Goal: Task Accomplishment & Management: Use online tool/utility

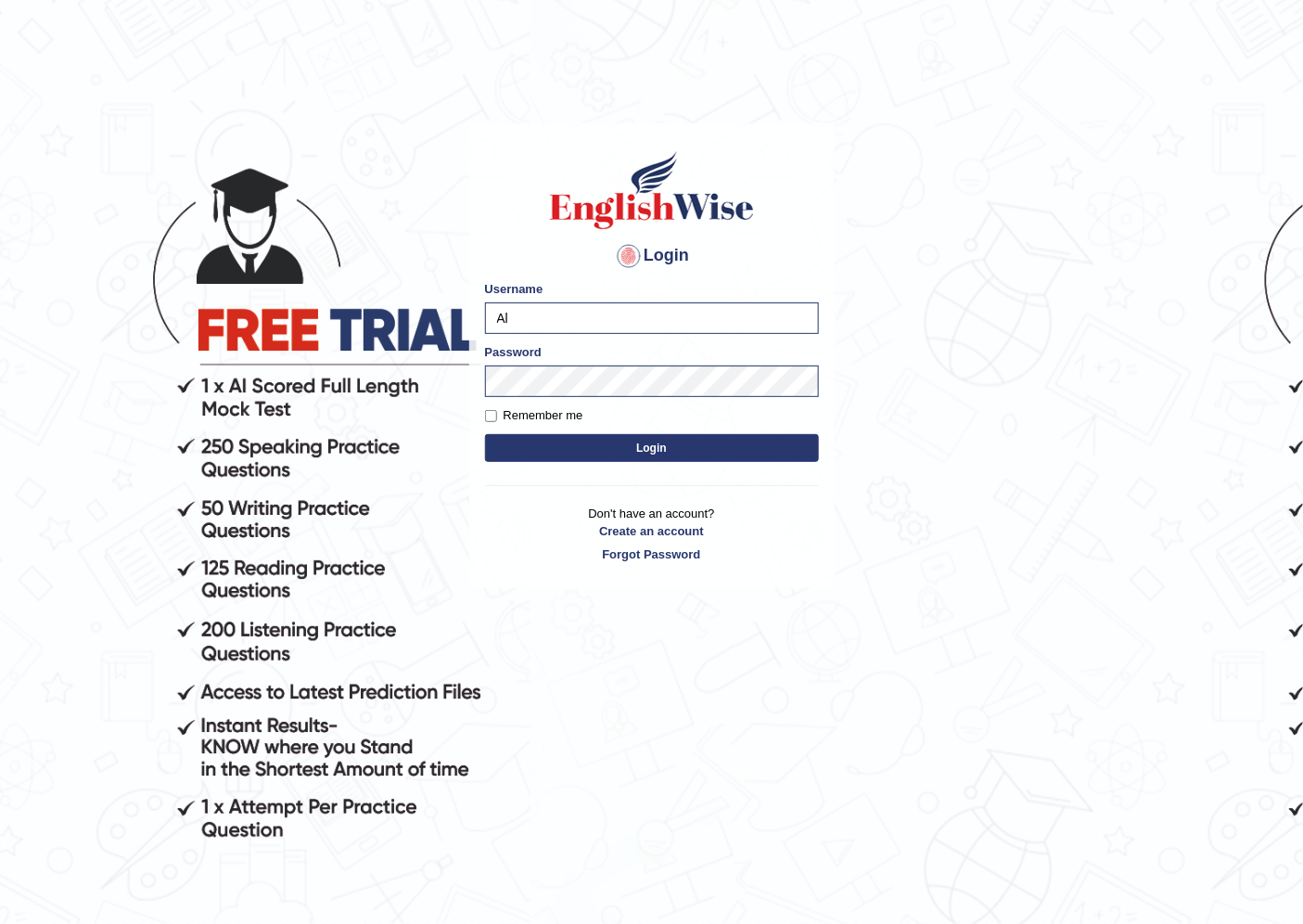
type input "A"
type input "HirokaM"
click at [953, 270] on body "Login Please fix the following errors: Username HirokaM Password Remember me Lo…" at bounding box center [652, 527] width 1303 height 924
click at [635, 452] on button "Login" at bounding box center [652, 448] width 334 height 28
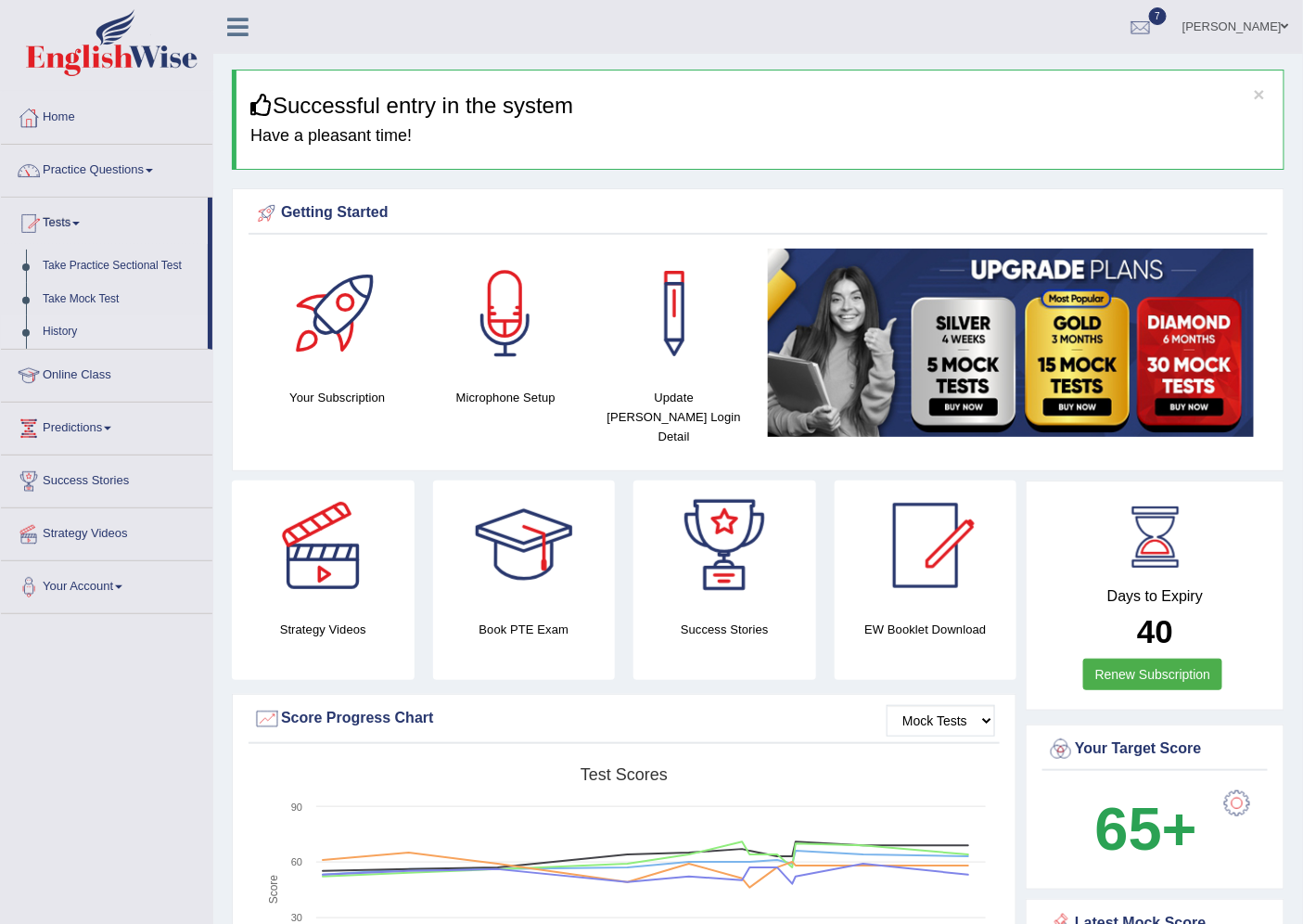
click at [61, 328] on link "History" at bounding box center [121, 332] width 174 height 34
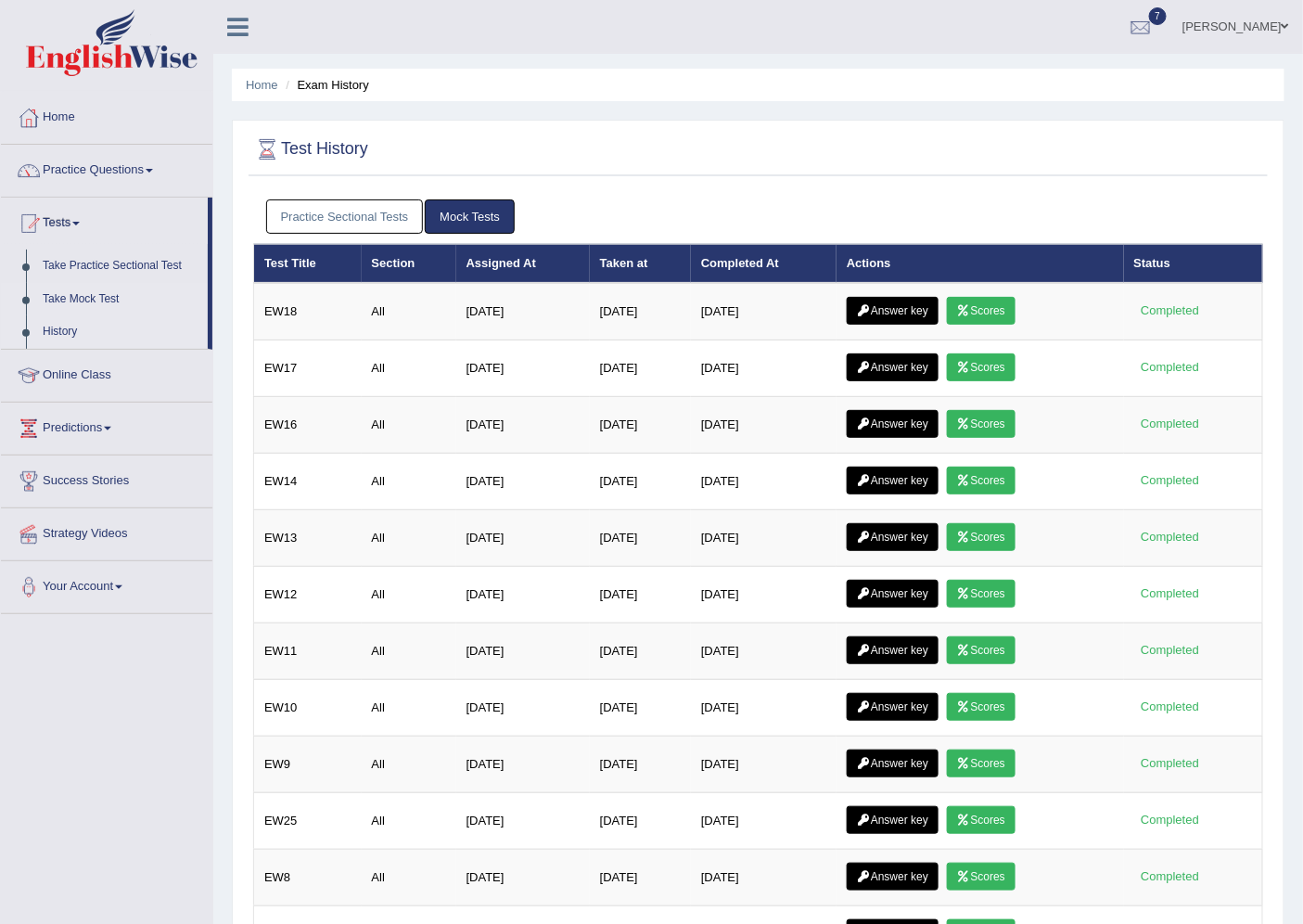
click at [69, 294] on link "Take Mock Test" at bounding box center [121, 300] width 174 height 34
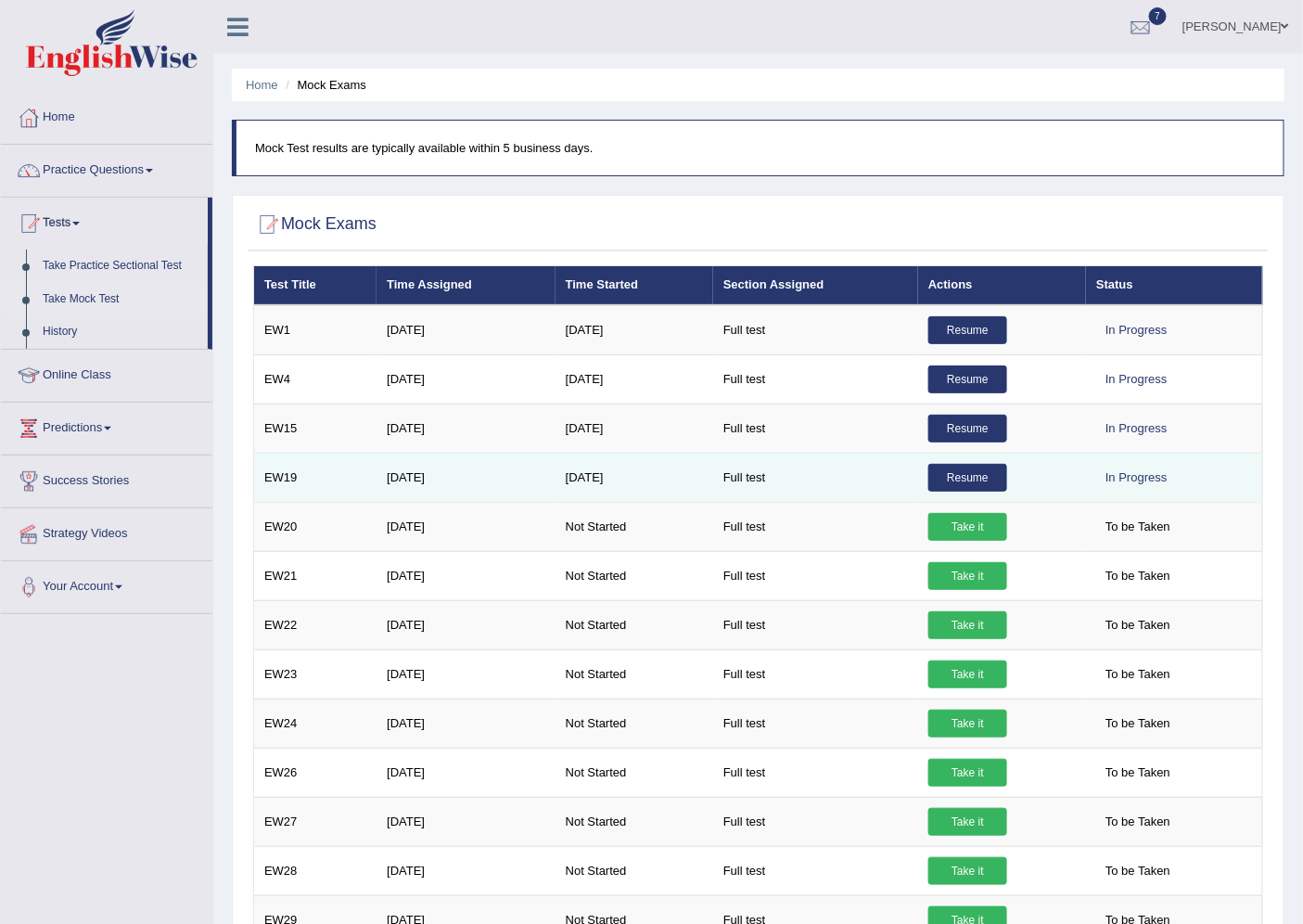
click at [967, 476] on link "Resume" at bounding box center [968, 478] width 78 height 28
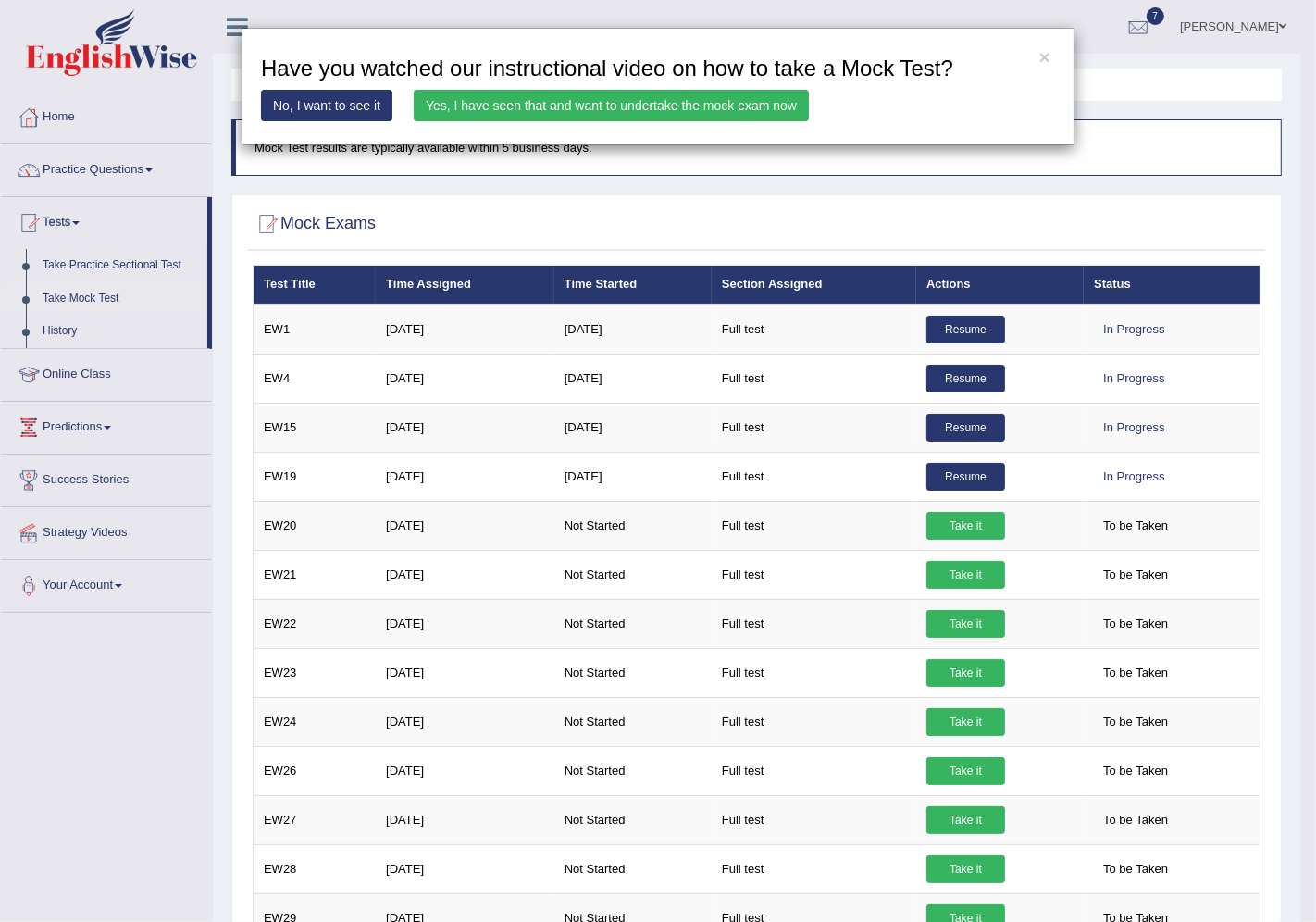
click at [653, 112] on link "Yes, I have seen that and want to undertake the mock exam now" at bounding box center [611, 105] width 395 height 32
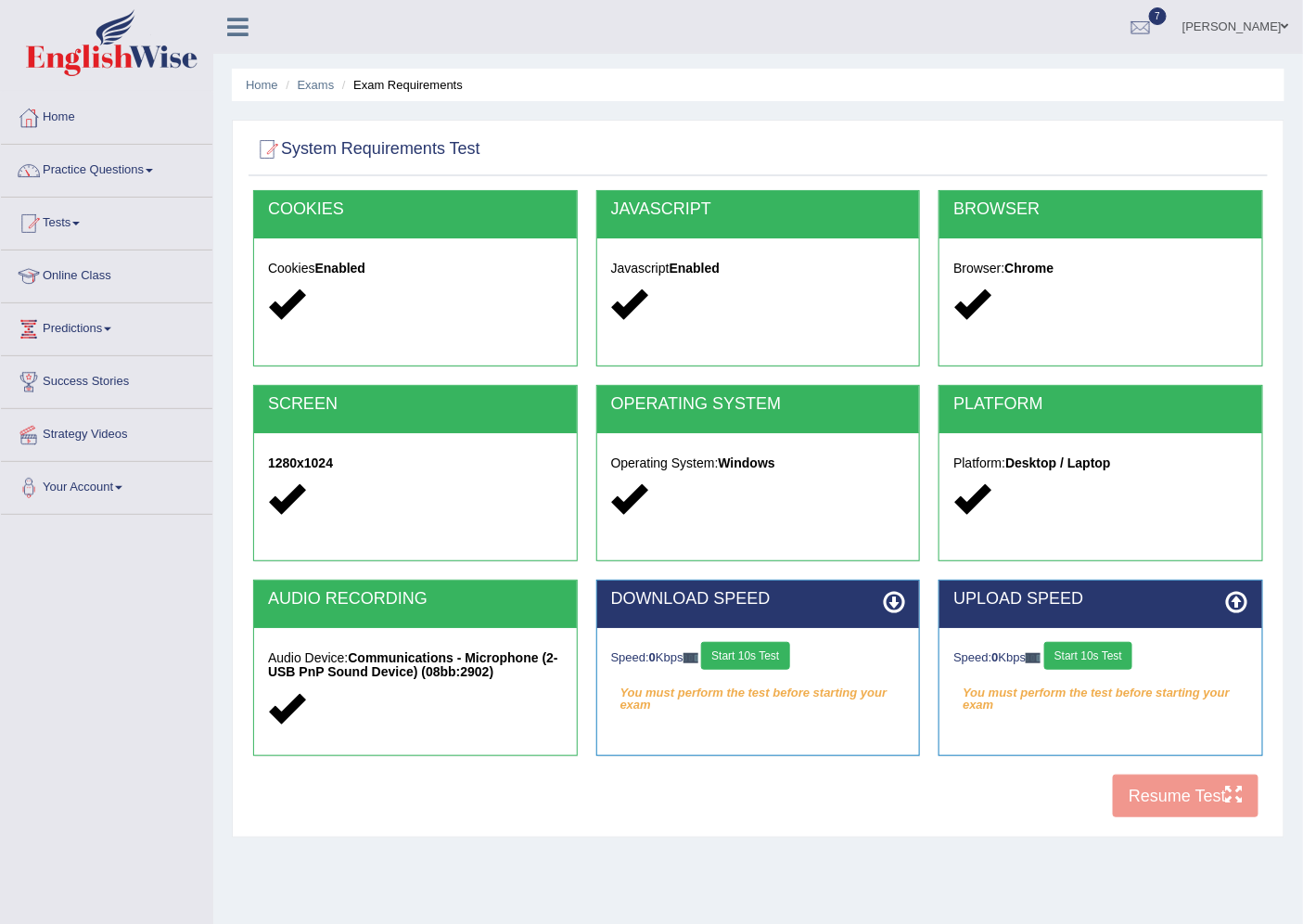
click at [756, 651] on button "Start 10s Test" at bounding box center [745, 656] width 88 height 28
click at [1126, 660] on button "Start 10s Test" at bounding box center [1088, 656] width 88 height 28
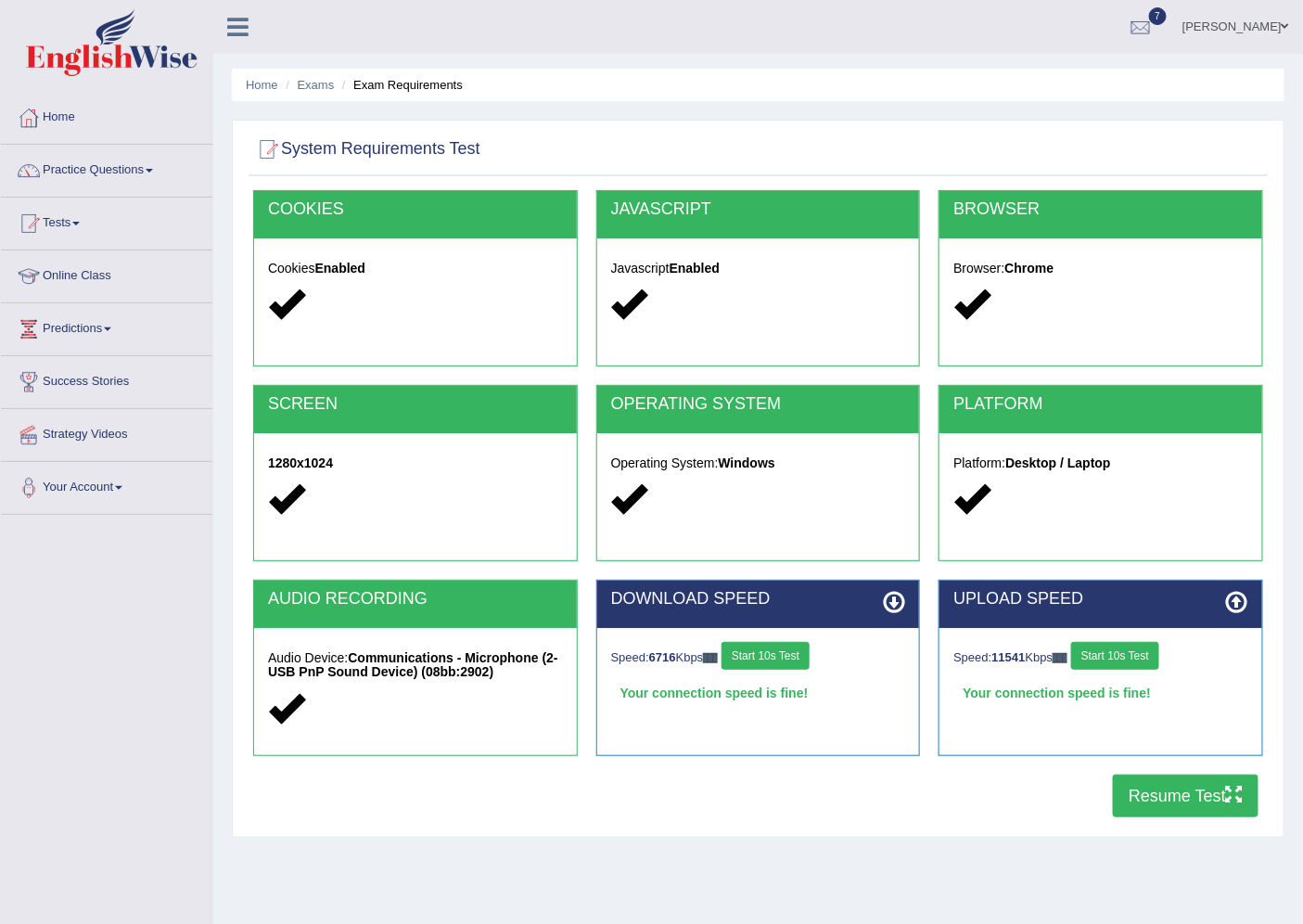
click at [1180, 791] on button "Resume Test" at bounding box center [1185, 796] width 146 height 43
